Goal: Entertainment & Leisure: Browse casually

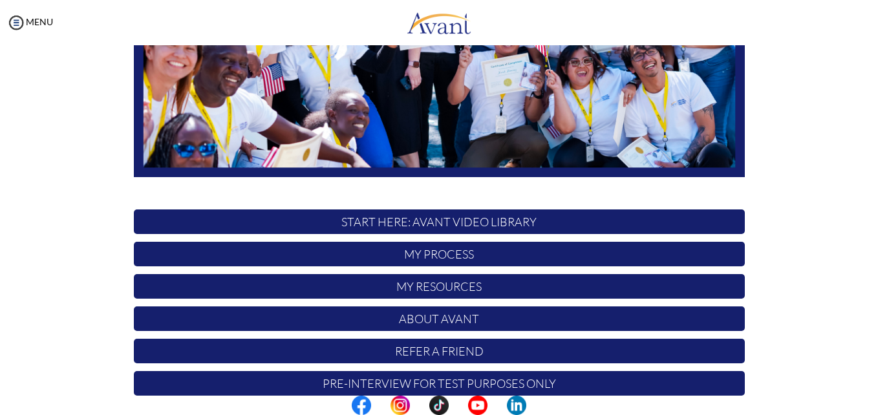
scroll to position [303, 0]
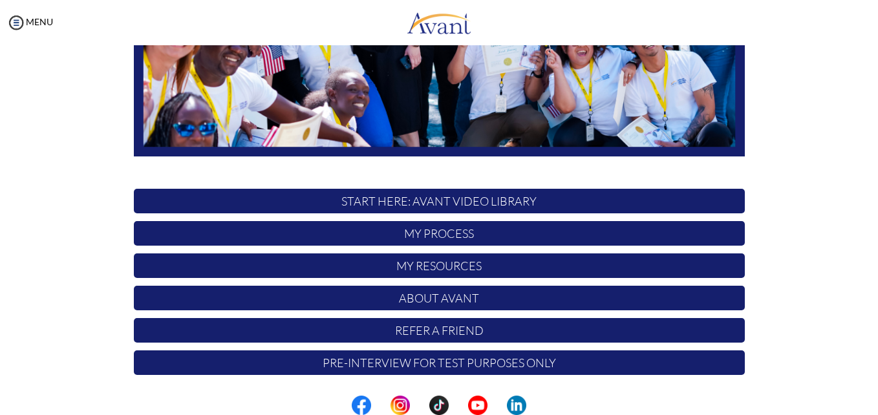
click at [646, 196] on p "START HERE: Avant Video Library" at bounding box center [439, 201] width 611 height 25
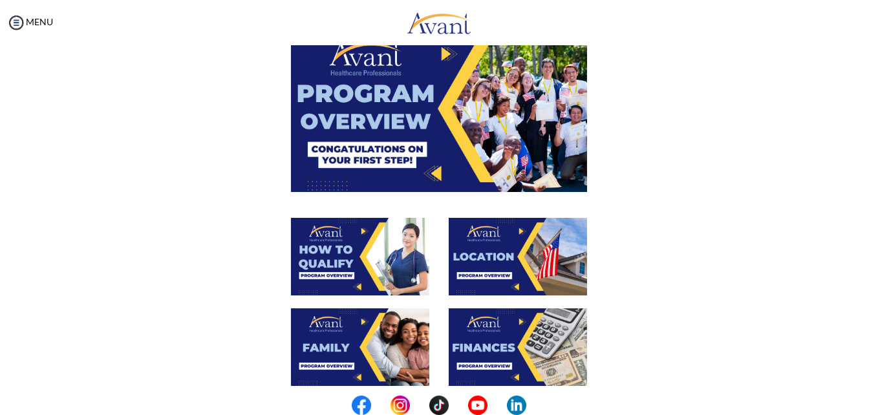
scroll to position [99, 0]
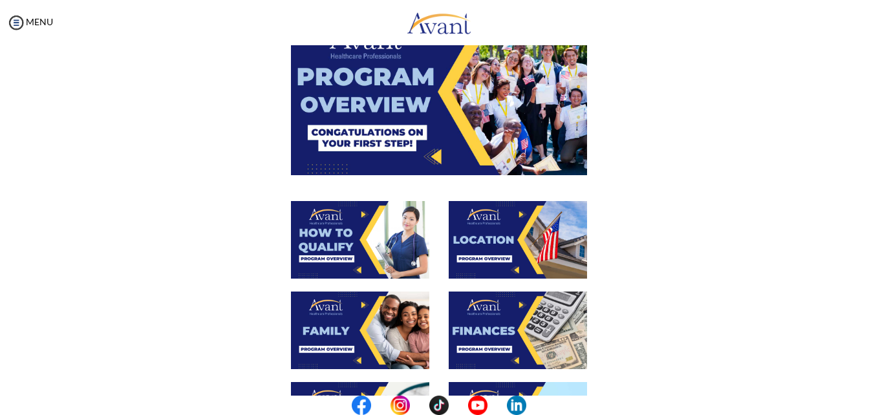
click at [514, 129] on img at bounding box center [439, 91] width 296 height 166
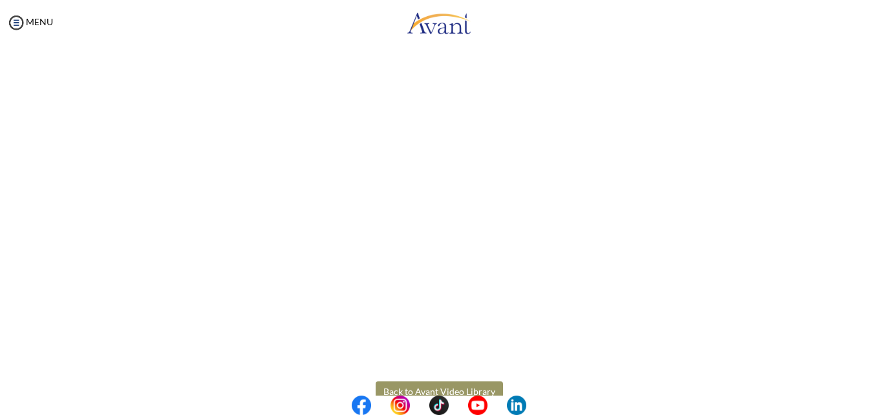
scroll to position [191, 0]
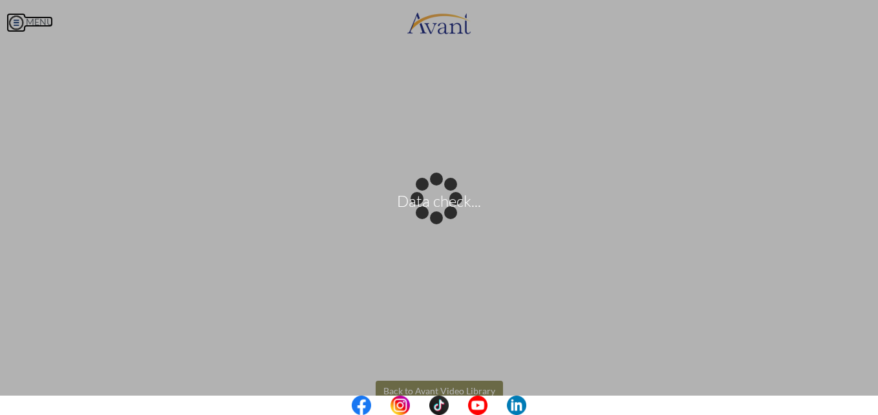
click at [21, 20] on body "Data check... Maintenance break. Please come back in 2 hours. MENU My Status Wh…" at bounding box center [439, 207] width 878 height 415
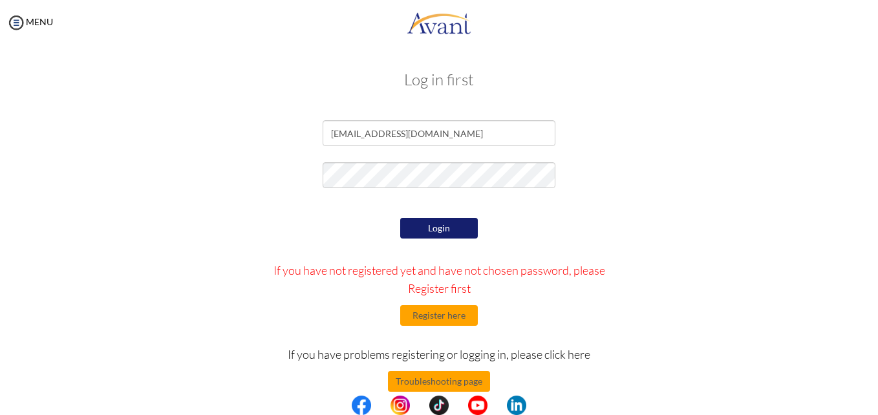
click at [434, 220] on button "Login" at bounding box center [439, 228] width 78 height 21
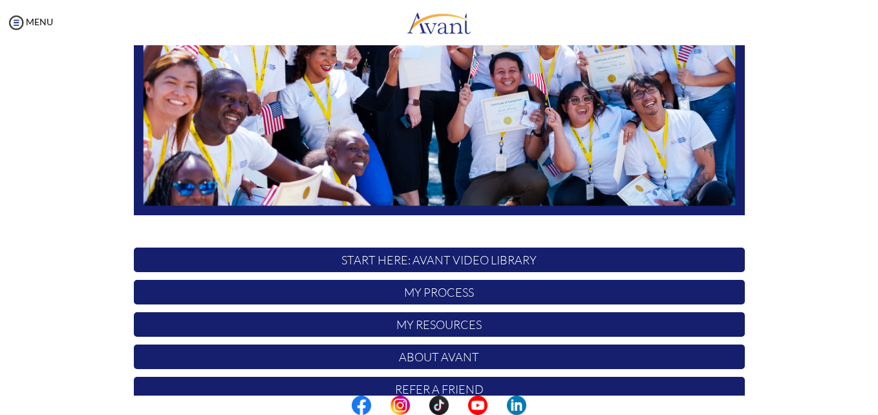
scroll to position [247, 0]
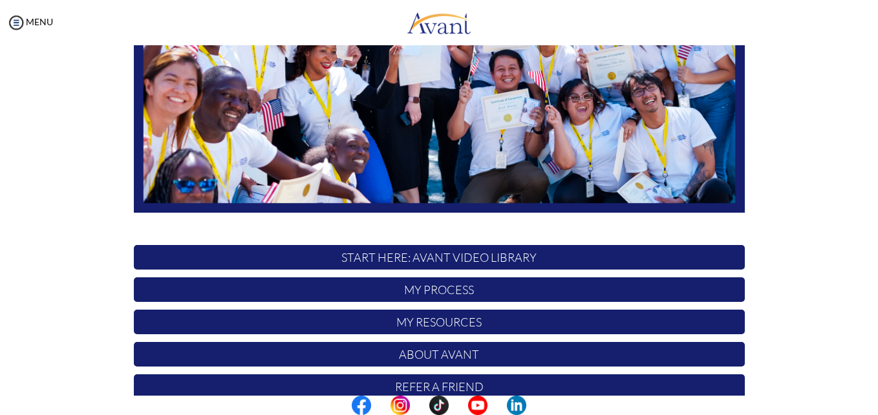
click at [623, 253] on p "START HERE: Avant Video Library" at bounding box center [439, 257] width 611 height 25
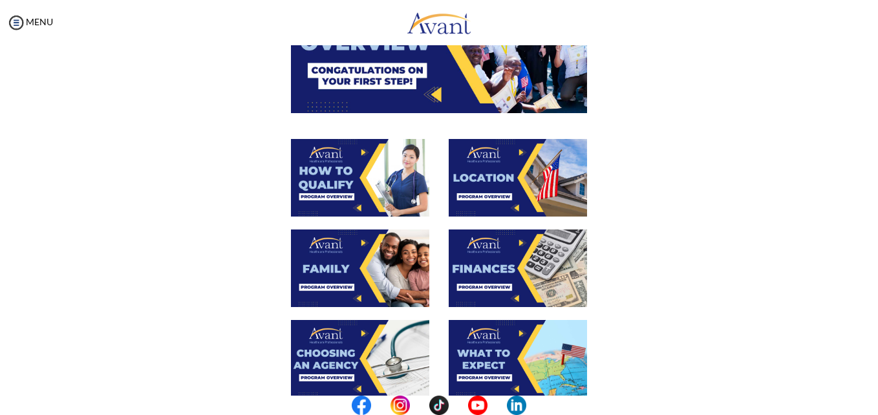
scroll to position [164, 0]
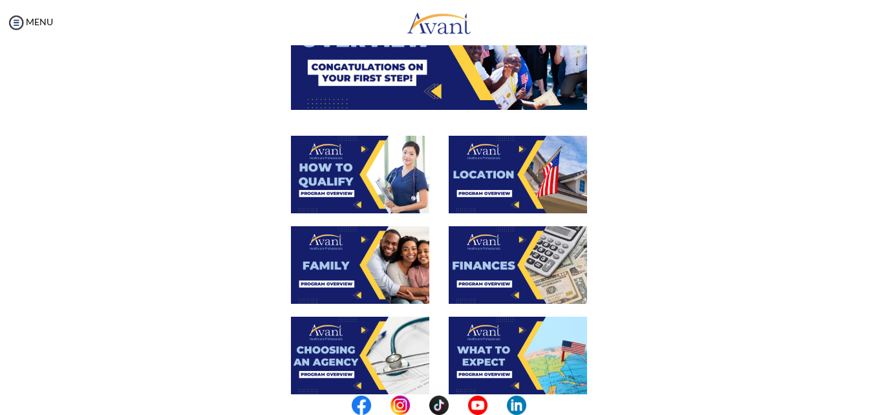
click at [383, 186] on img at bounding box center [360, 175] width 138 height 78
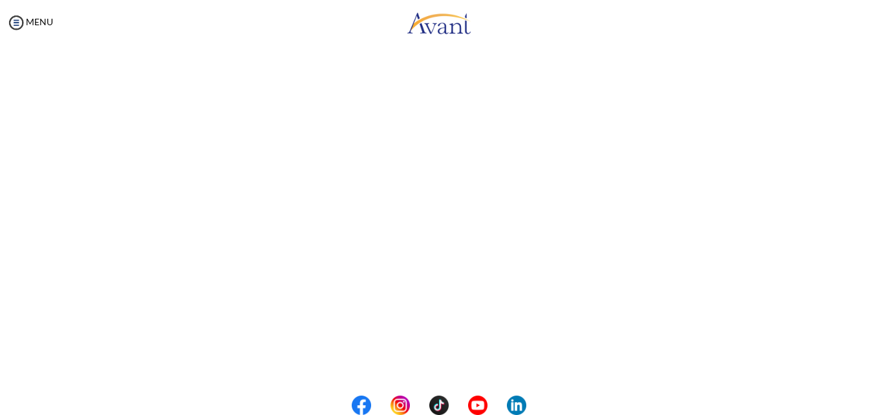
scroll to position [107, 0]
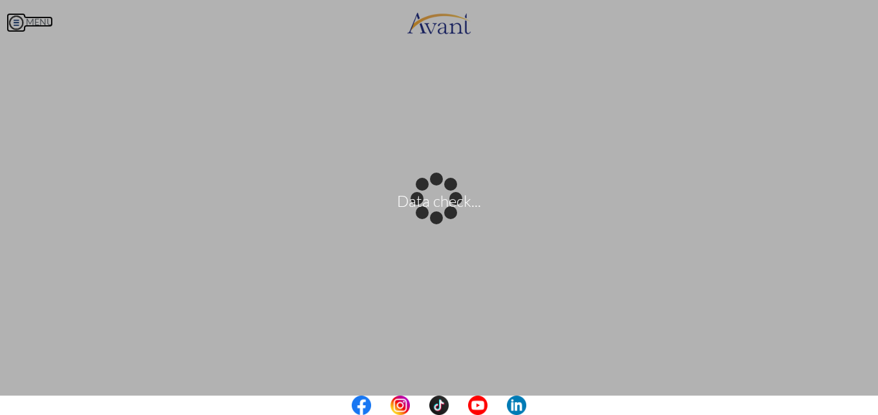
click at [22, 17] on body "Data check... Maintenance break. Please come back in 2 hours. MENU My Status Wh…" at bounding box center [439, 207] width 878 height 415
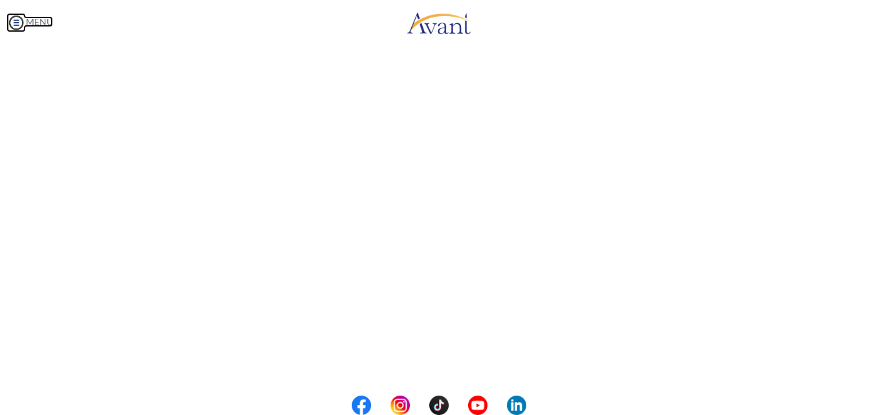
click at [12, 25] on img at bounding box center [15, 22] width 19 height 19
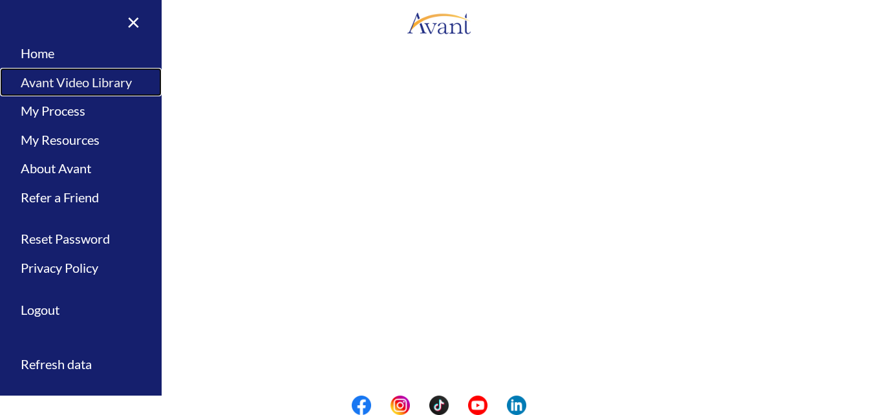
click at [78, 89] on link "Avant Video Library" at bounding box center [81, 82] width 162 height 29
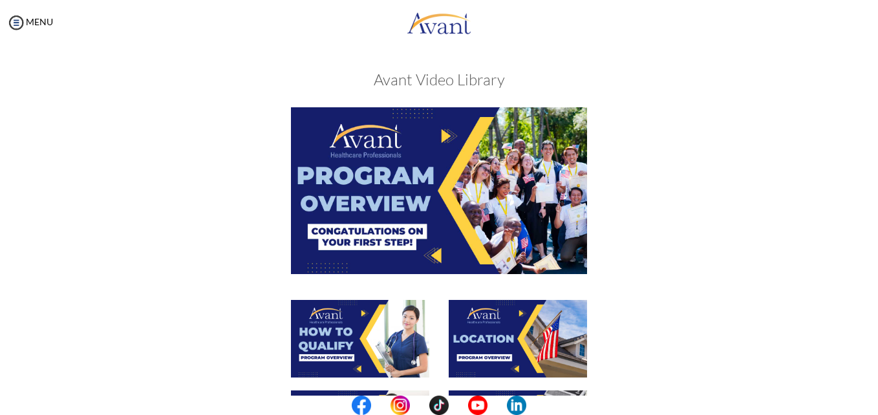
click at [514, 339] on img at bounding box center [518, 339] width 138 height 78
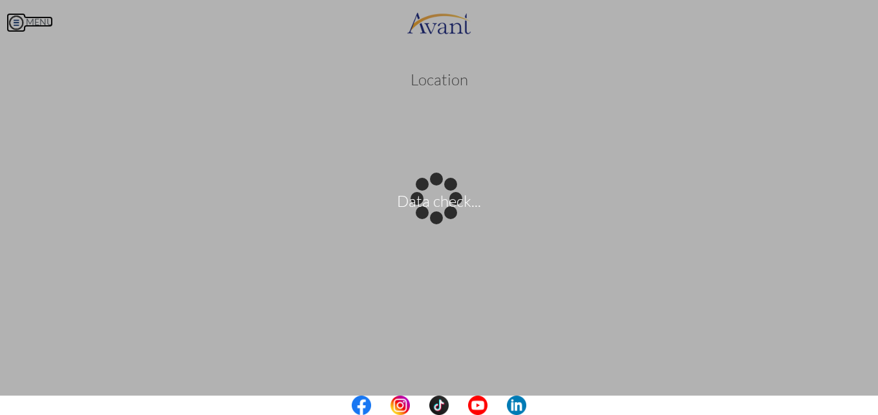
click at [14, 17] on body "Data check... Maintenance break. Please come back in 2 hours. MENU My Status Wh…" at bounding box center [439, 207] width 878 height 415
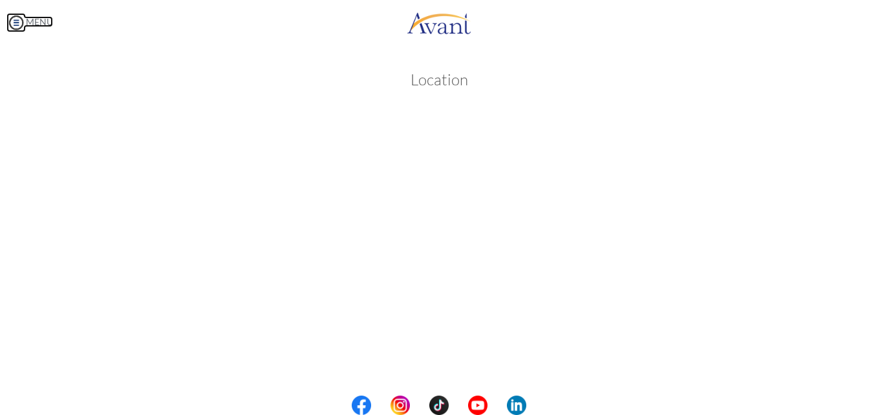
click at [29, 27] on link "MENU" at bounding box center [29, 21] width 47 height 11
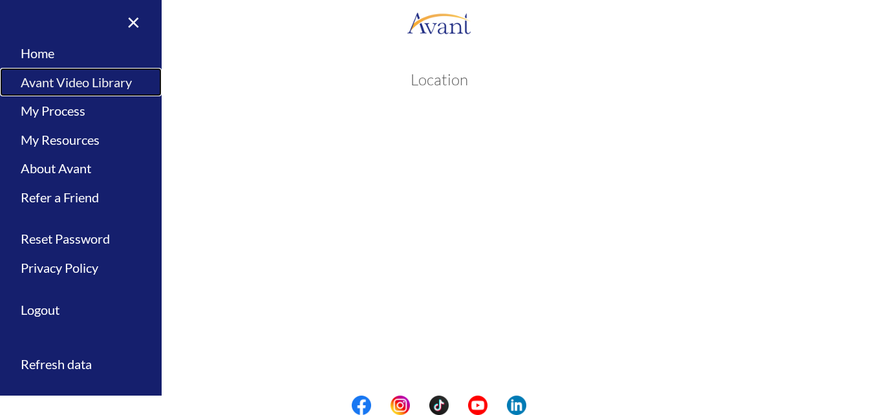
click at [51, 83] on link "Avant Video Library" at bounding box center [81, 82] width 162 height 29
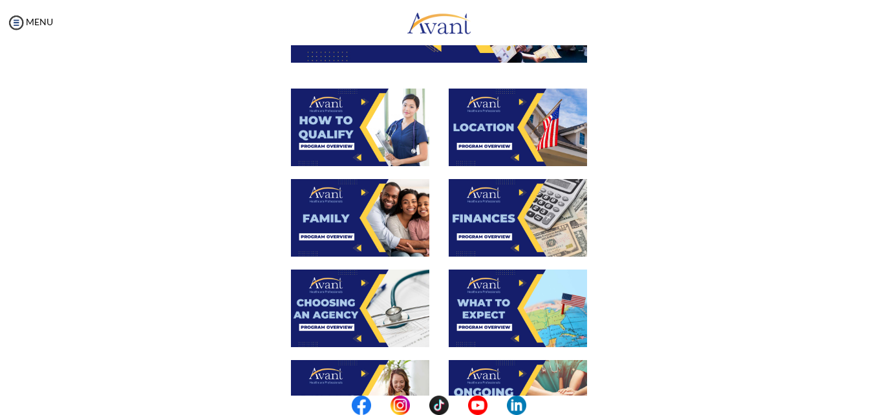
scroll to position [220, 0]
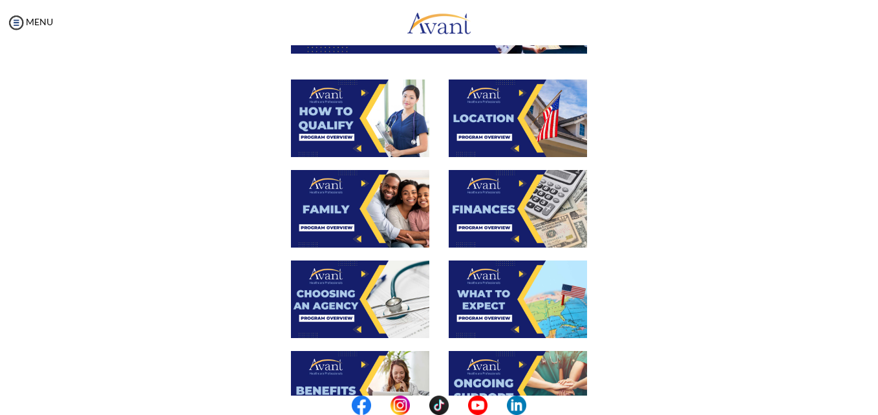
click at [372, 193] on img at bounding box center [360, 209] width 138 height 78
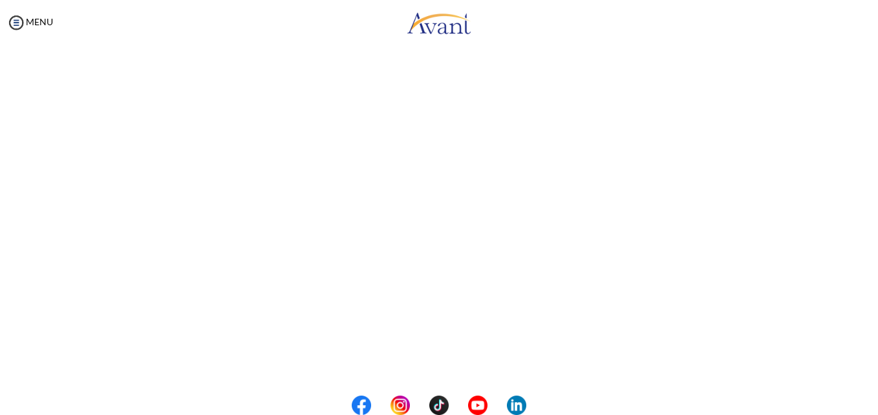
scroll to position [118, 0]
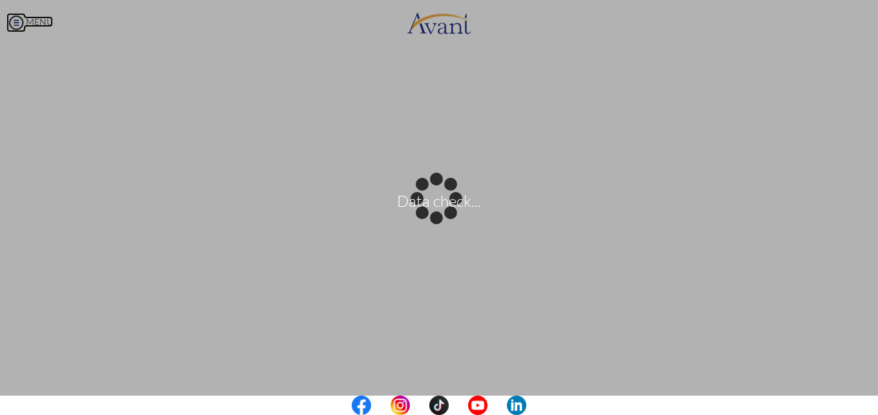
click at [19, 21] on body "Data check... Maintenance break. Please come back in 2 hours. MENU My Status Wh…" at bounding box center [439, 207] width 878 height 415
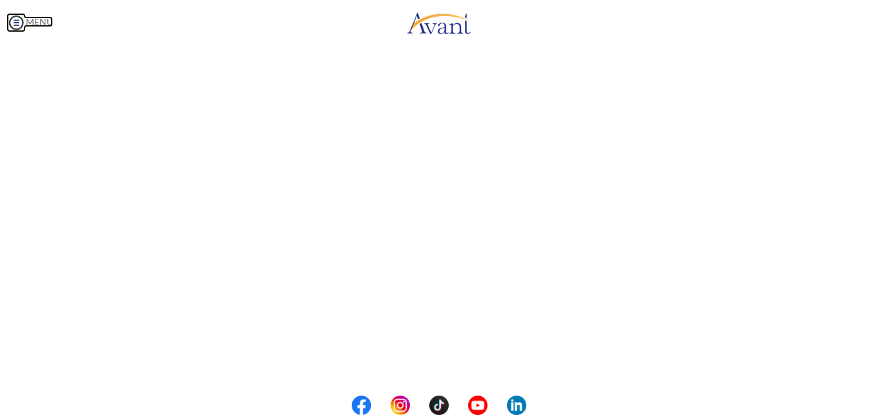
click at [19, 21] on img at bounding box center [15, 22] width 19 height 19
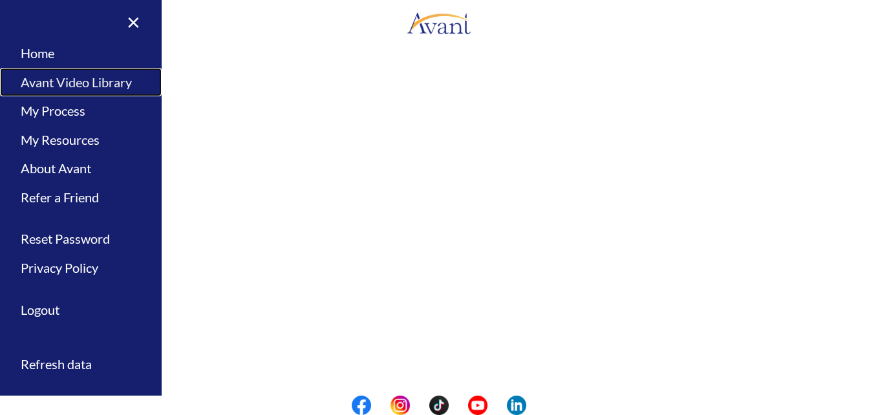
click at [75, 86] on link "Avant Video Library" at bounding box center [81, 82] width 162 height 29
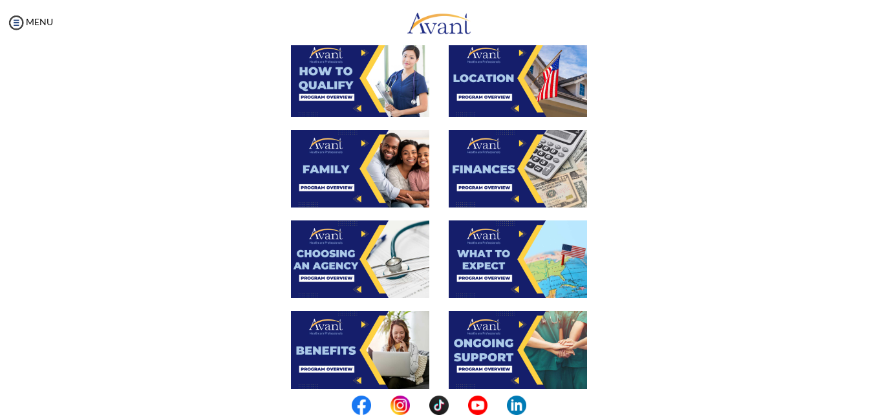
scroll to position [262, 0]
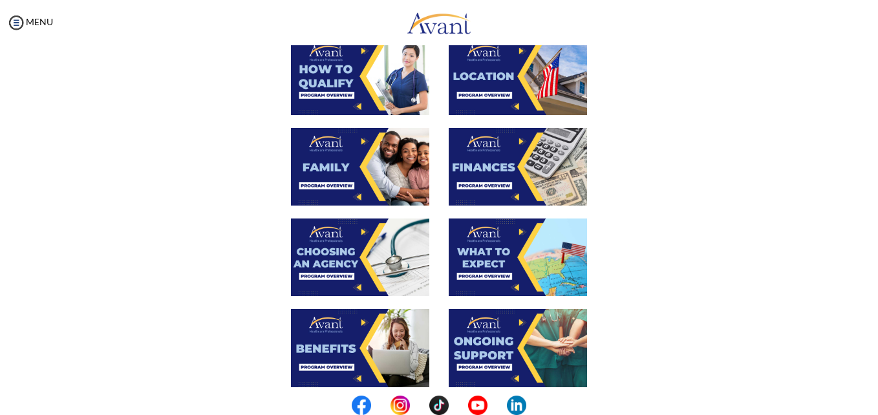
click at [521, 162] on img at bounding box center [518, 167] width 138 height 78
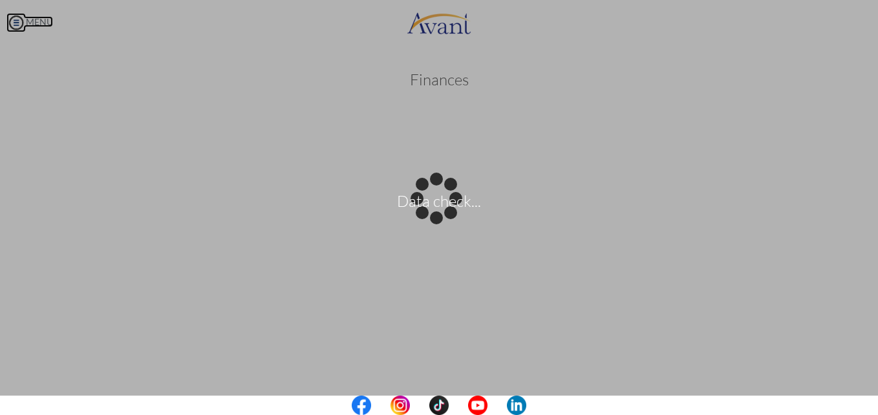
click at [20, 17] on body "Data check... Maintenance break. Please come back in 2 hours. MENU My Status Wh…" at bounding box center [439, 207] width 878 height 415
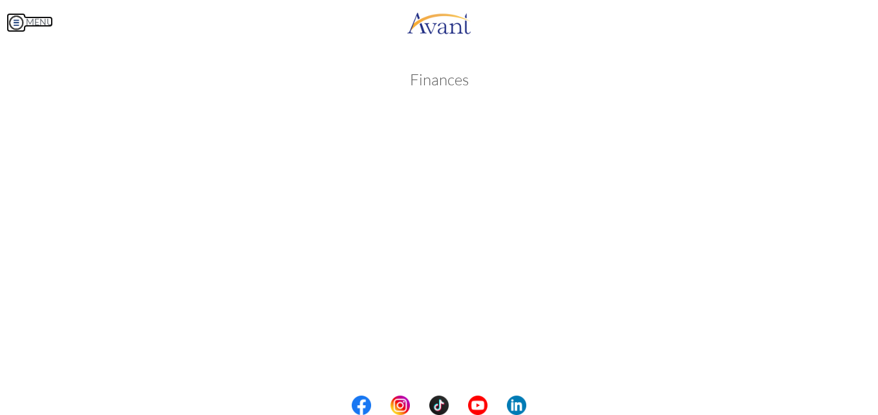
click at [20, 17] on img at bounding box center [15, 22] width 19 height 19
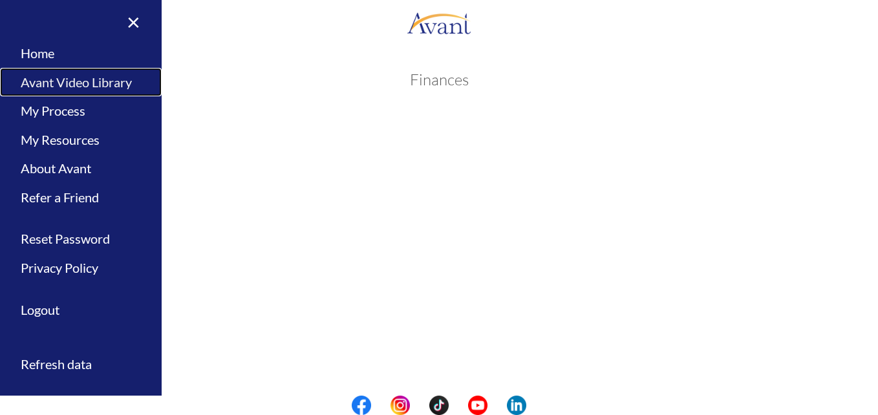
click at [79, 88] on link "Avant Video Library" at bounding box center [81, 82] width 162 height 29
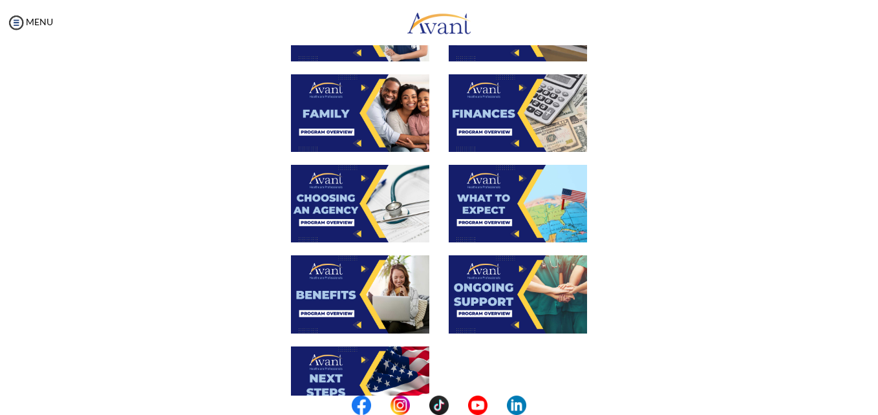
scroll to position [317, 0]
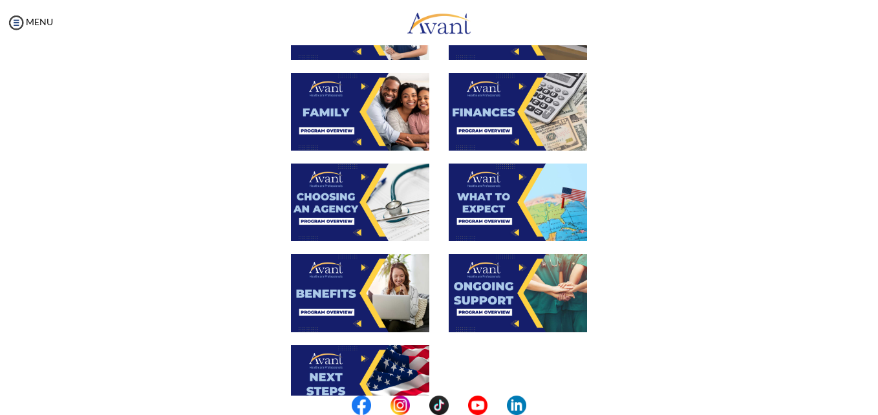
click at [476, 211] on img at bounding box center [518, 203] width 138 height 78
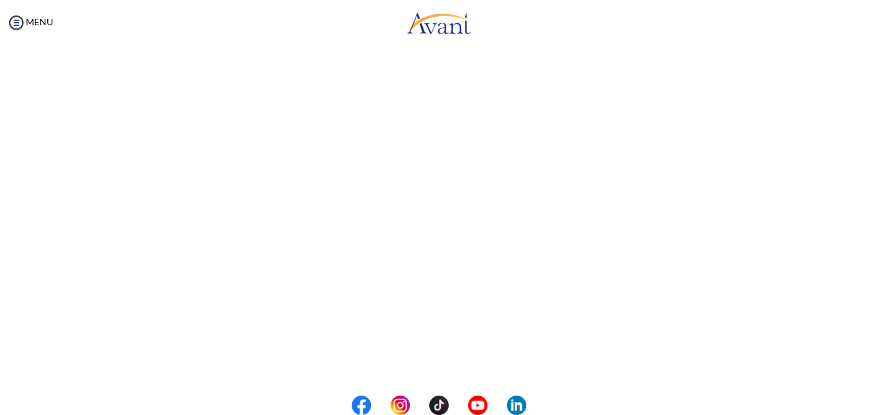
scroll to position [203, 0]
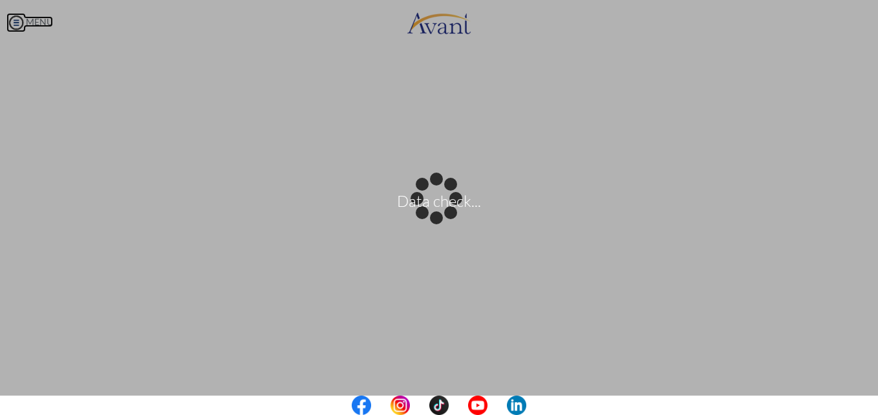
click at [18, 23] on body "Data check... Maintenance break. Please come back in 2 hours. MENU My Status Wh…" at bounding box center [439, 207] width 878 height 415
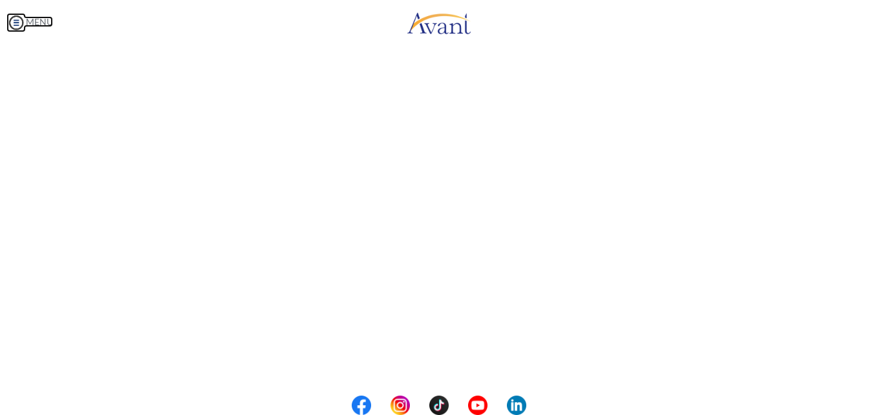
click at [18, 23] on img at bounding box center [15, 22] width 19 height 19
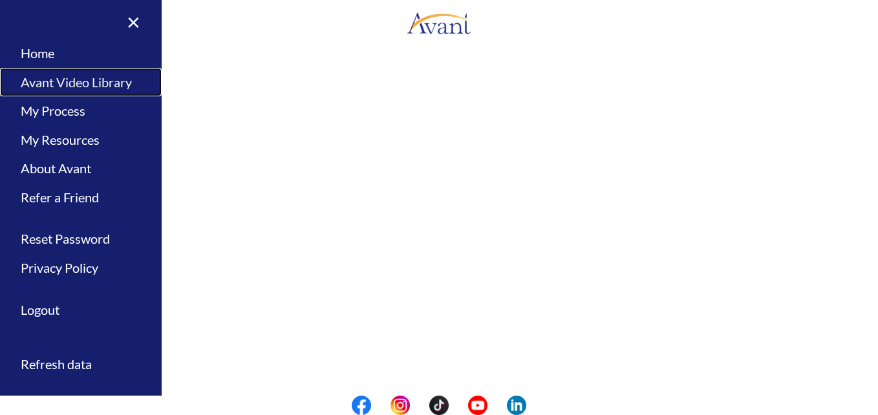
click at [67, 78] on link "Avant Video Library" at bounding box center [81, 82] width 162 height 29
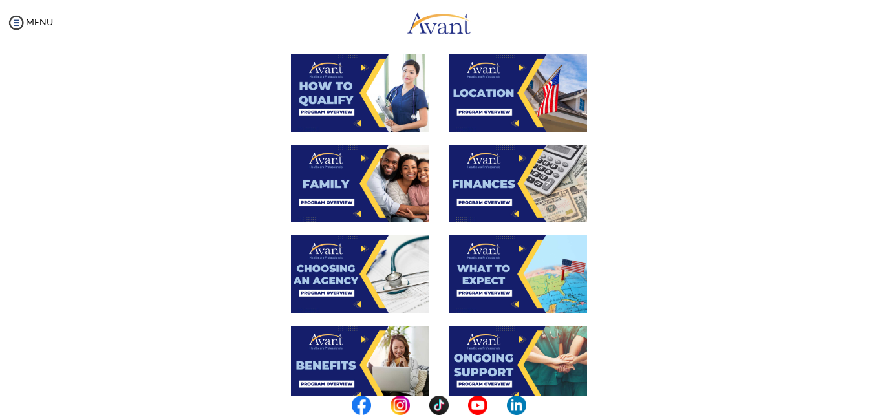
scroll to position [249, 0]
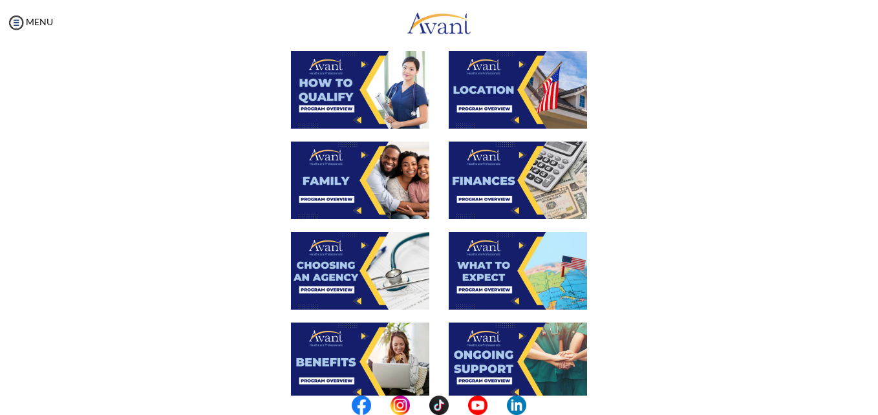
click at [504, 264] on img at bounding box center [518, 271] width 138 height 78
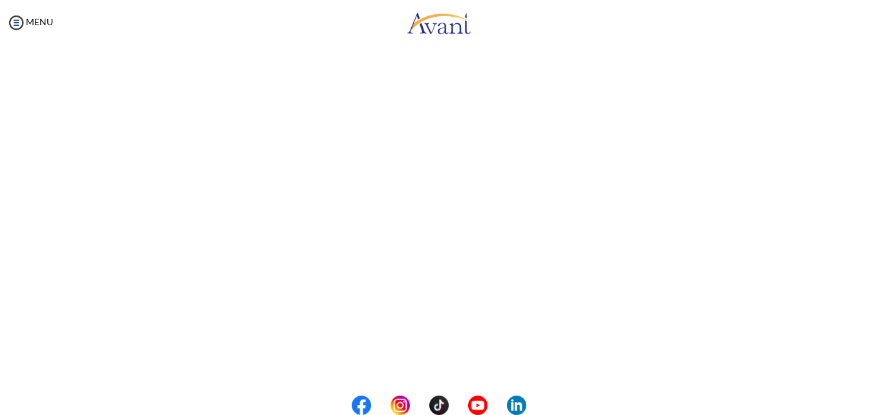
scroll to position [181, 0]
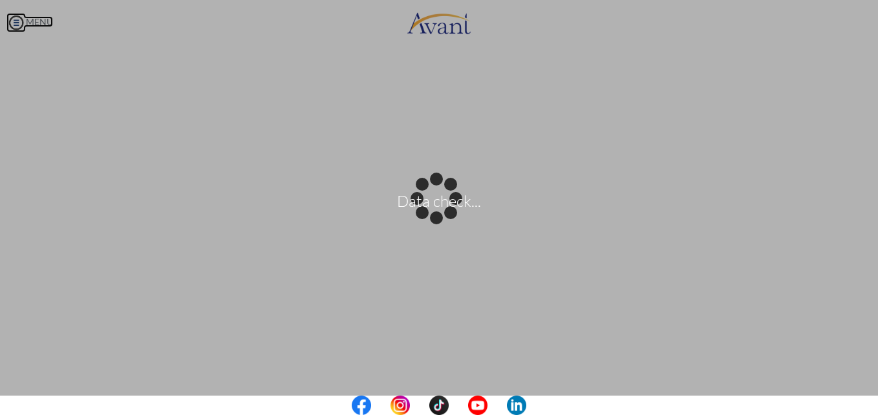
click at [17, 21] on body "Data check... Maintenance break. Please come back in 2 hours. MENU My Status Wh…" at bounding box center [439, 207] width 878 height 415
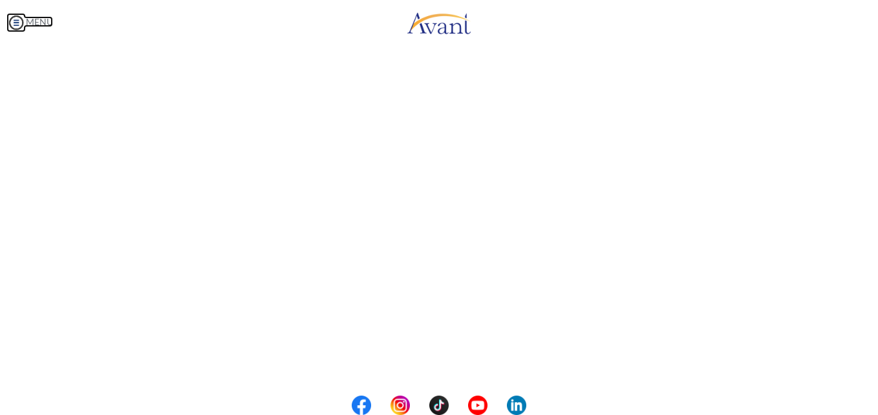
click at [17, 21] on img at bounding box center [15, 22] width 19 height 19
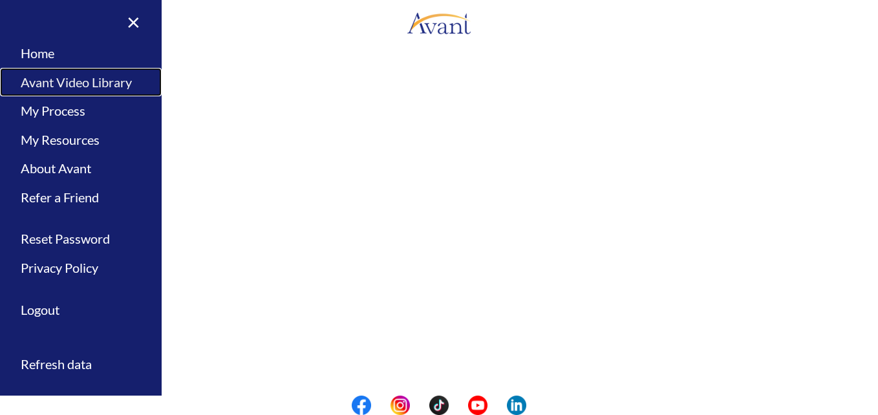
click at [120, 78] on link "Avant Video Library" at bounding box center [81, 82] width 162 height 29
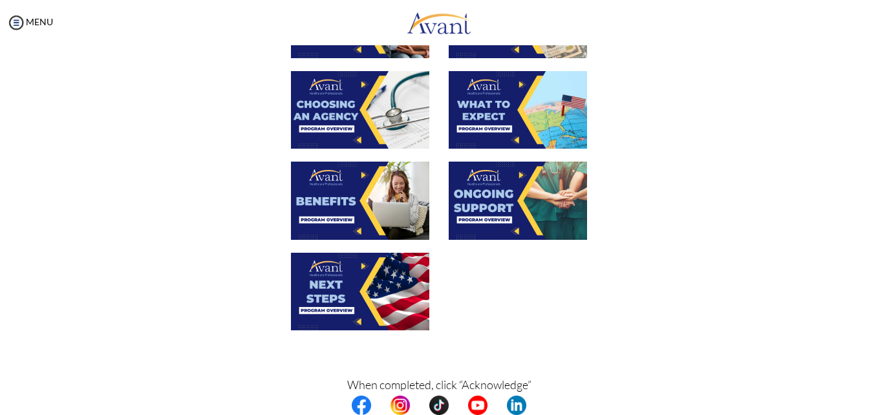
scroll to position [441, 0]
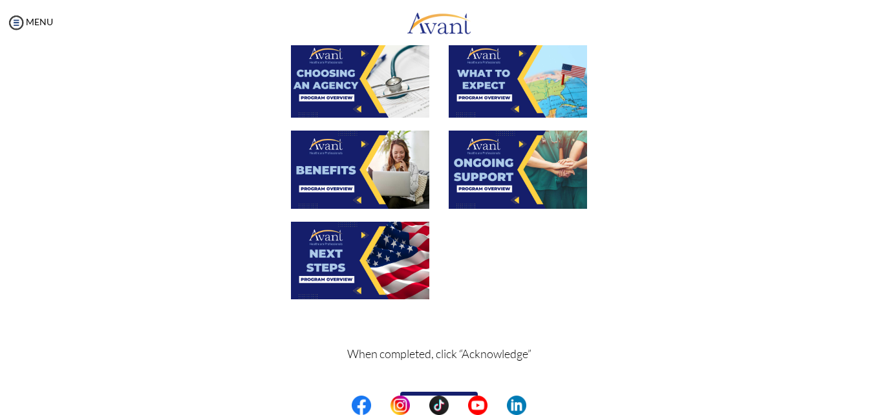
click at [346, 174] on img at bounding box center [360, 170] width 138 height 78
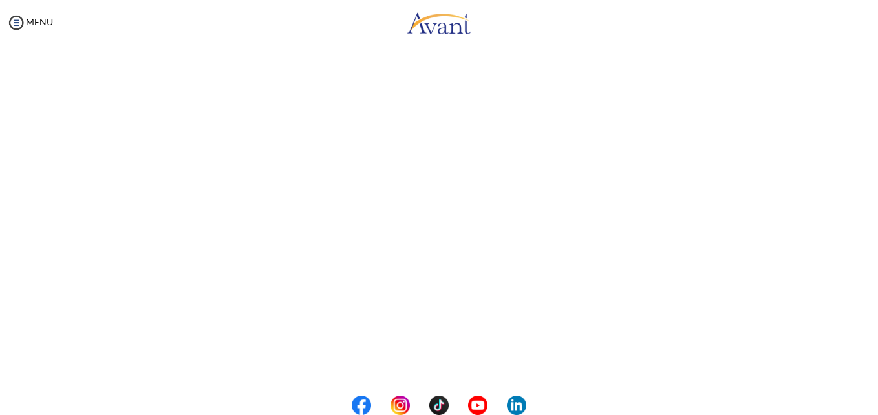
scroll to position [290, 0]
click at [16, 21] on body "Maintenance break. Please come back in 2 hours. MENU My Status What is the next…" at bounding box center [439, 207] width 878 height 415
click at [21, 21] on img at bounding box center [15, 22] width 19 height 19
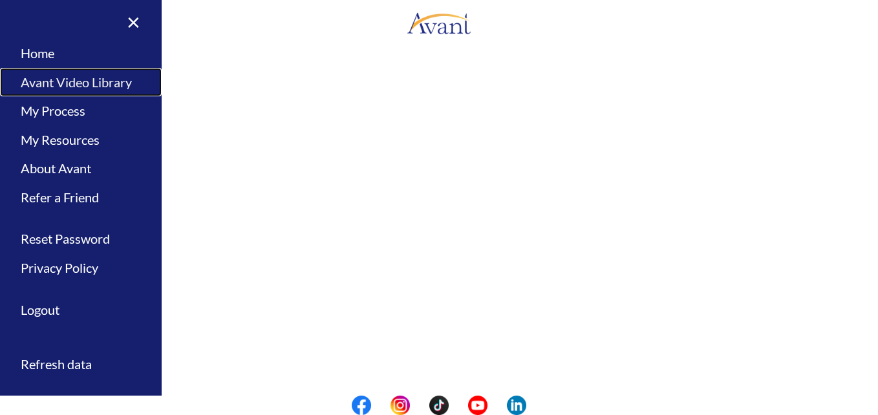
click at [59, 80] on link "Avant Video Library" at bounding box center [81, 82] width 162 height 29
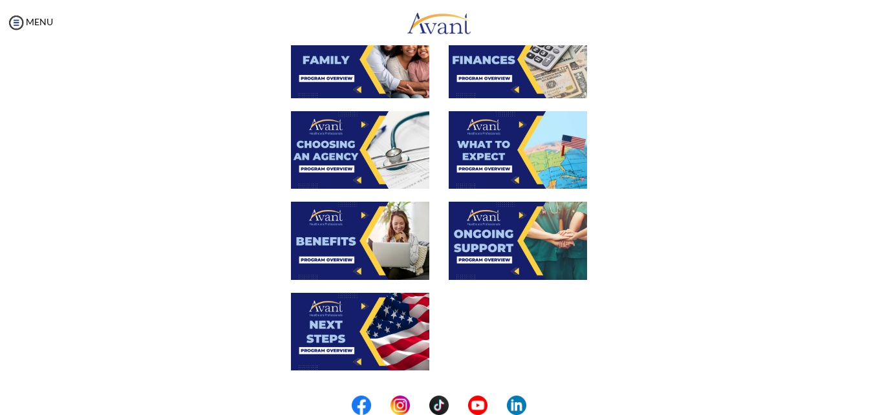
scroll to position [372, 0]
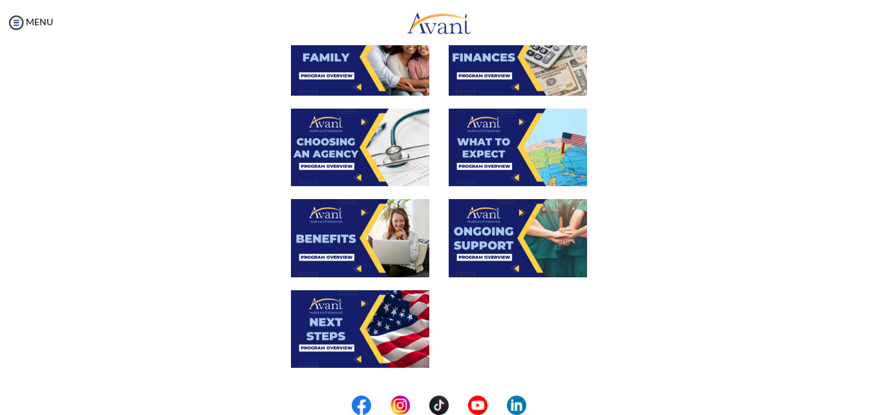
click at [537, 242] on img at bounding box center [518, 238] width 138 height 78
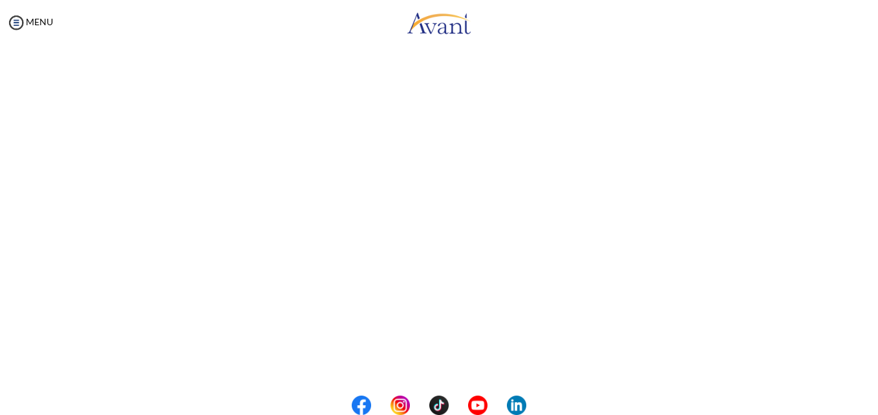
scroll to position [275, 0]
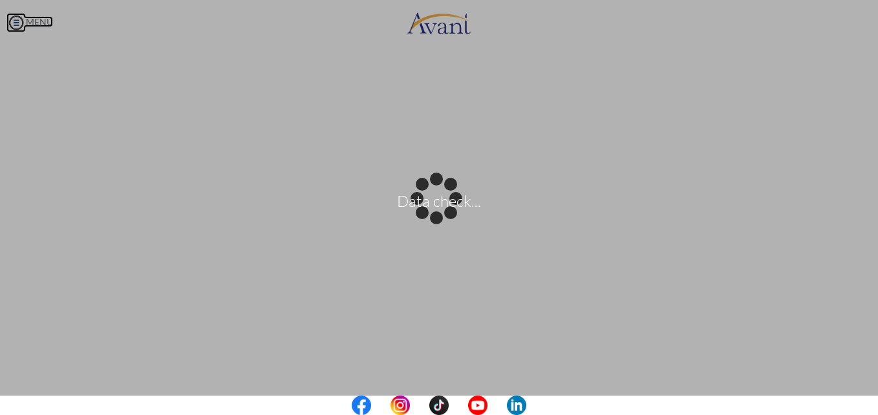
click at [12, 16] on body "Data check... Maintenance break. Please come back in 2 hours. MENU My Status Wh…" at bounding box center [439, 207] width 878 height 415
click at [430, 198] on div "Data check..." at bounding box center [439, 207] width 18 height 18
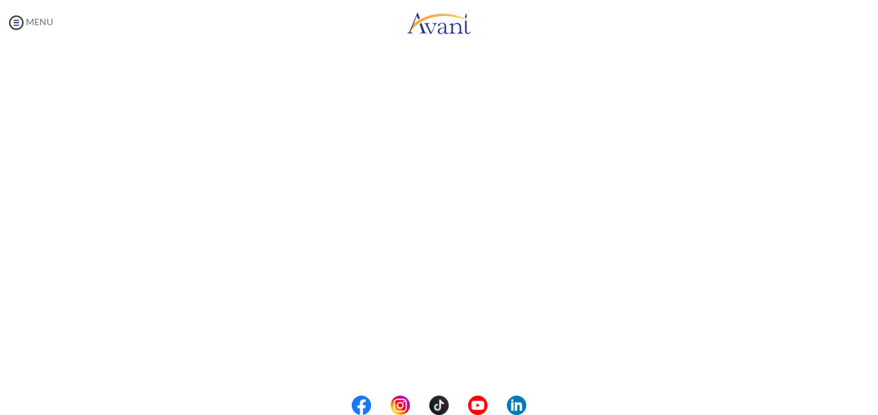
click at [16, 20] on body "Maintenance break. Please come back in 2 hours. MENU My Status What is the next…" at bounding box center [439, 207] width 878 height 415
click at [16, 20] on img at bounding box center [15, 22] width 19 height 19
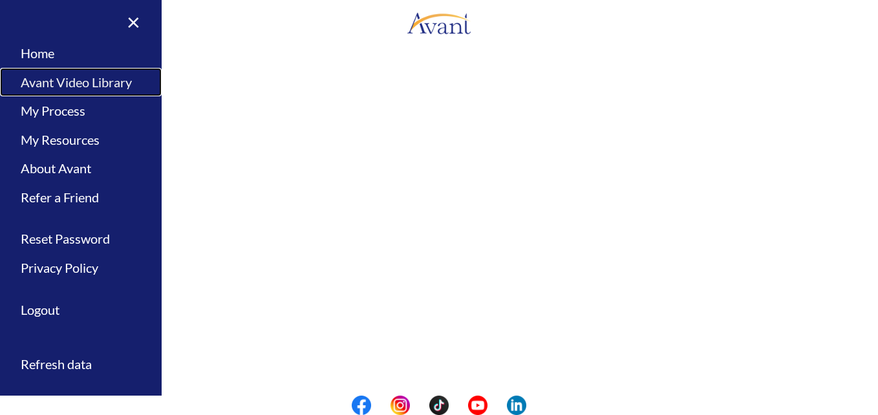
click at [41, 76] on link "Avant Video Library" at bounding box center [81, 82] width 162 height 29
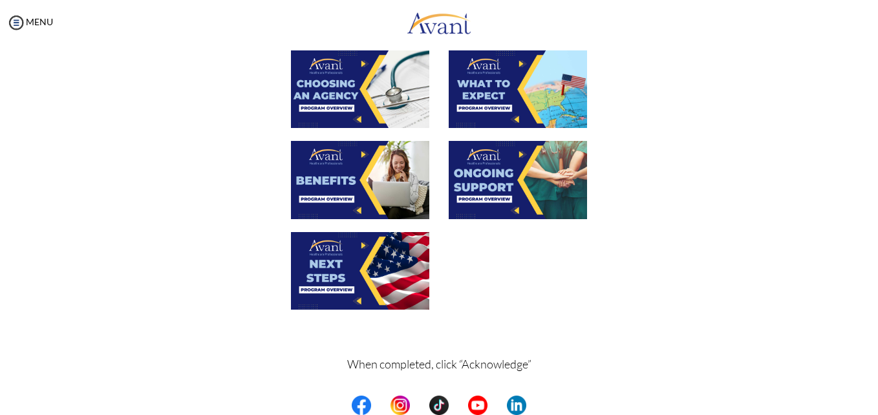
scroll to position [432, 0]
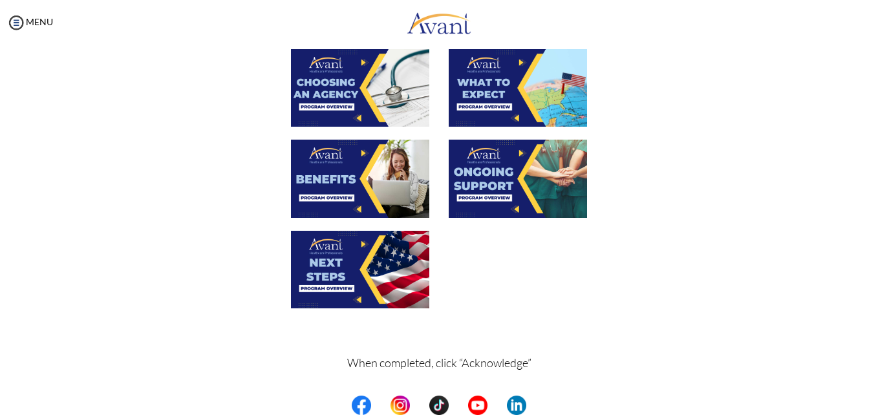
click at [357, 295] on img at bounding box center [360, 270] width 138 height 78
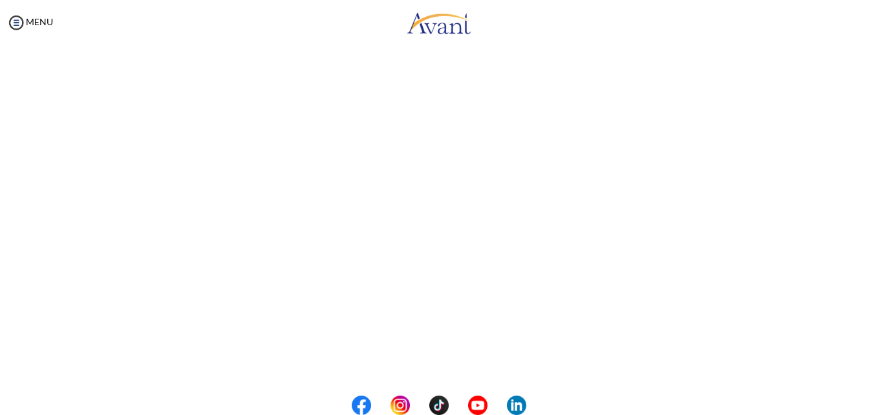
scroll to position [174, 0]
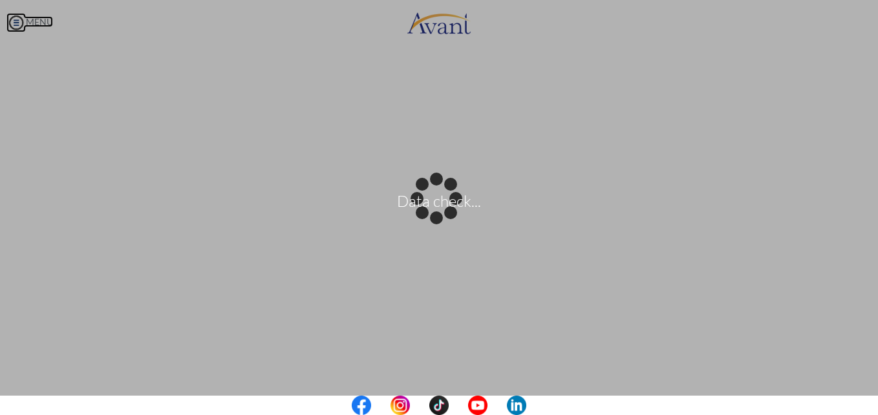
click at [17, 19] on body "Data check... Maintenance break. Please come back in 2 hours. MENU My Status Wh…" at bounding box center [439, 207] width 878 height 415
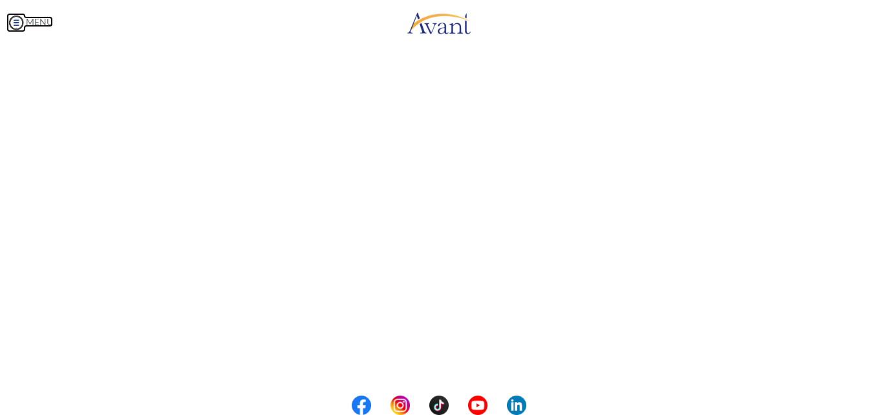
click at [17, 19] on img at bounding box center [15, 22] width 19 height 19
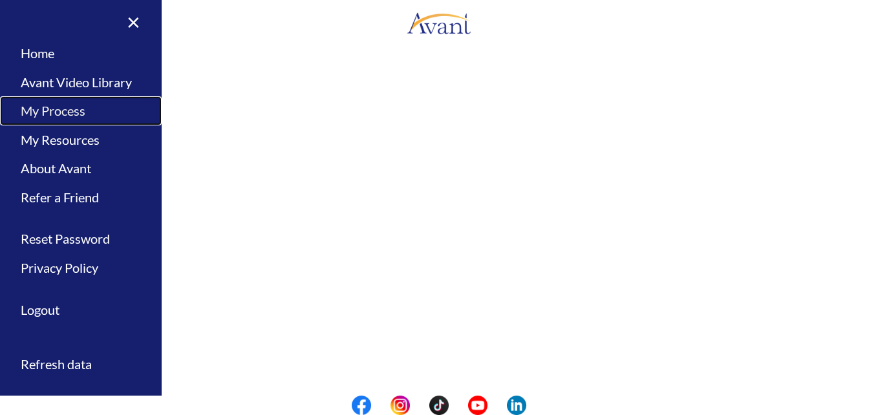
click at [63, 105] on link "My Process" at bounding box center [81, 110] width 162 height 29
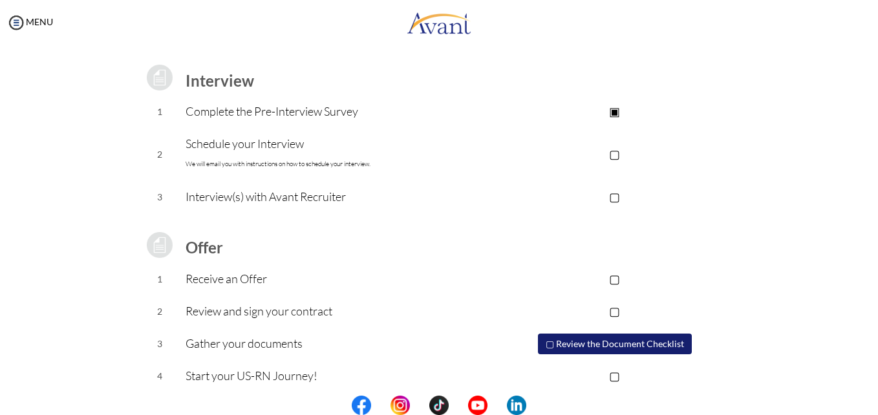
scroll to position [173, 0]
